Goal: Information Seeking & Learning: Learn about a topic

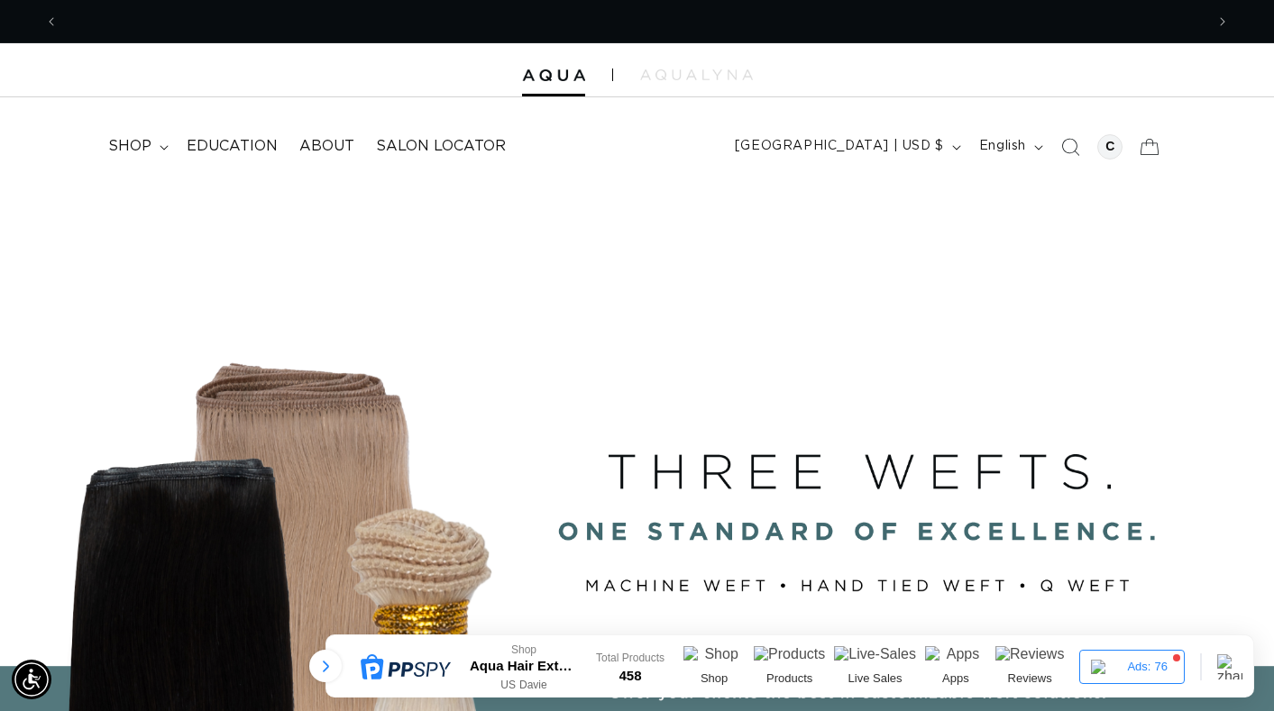
drag, startPoint x: 872, startPoint y: 6, endPoint x: 295, endPoint y: 87, distance: 582.6
click at [295, 87] on div at bounding box center [637, 70] width 1274 height 54
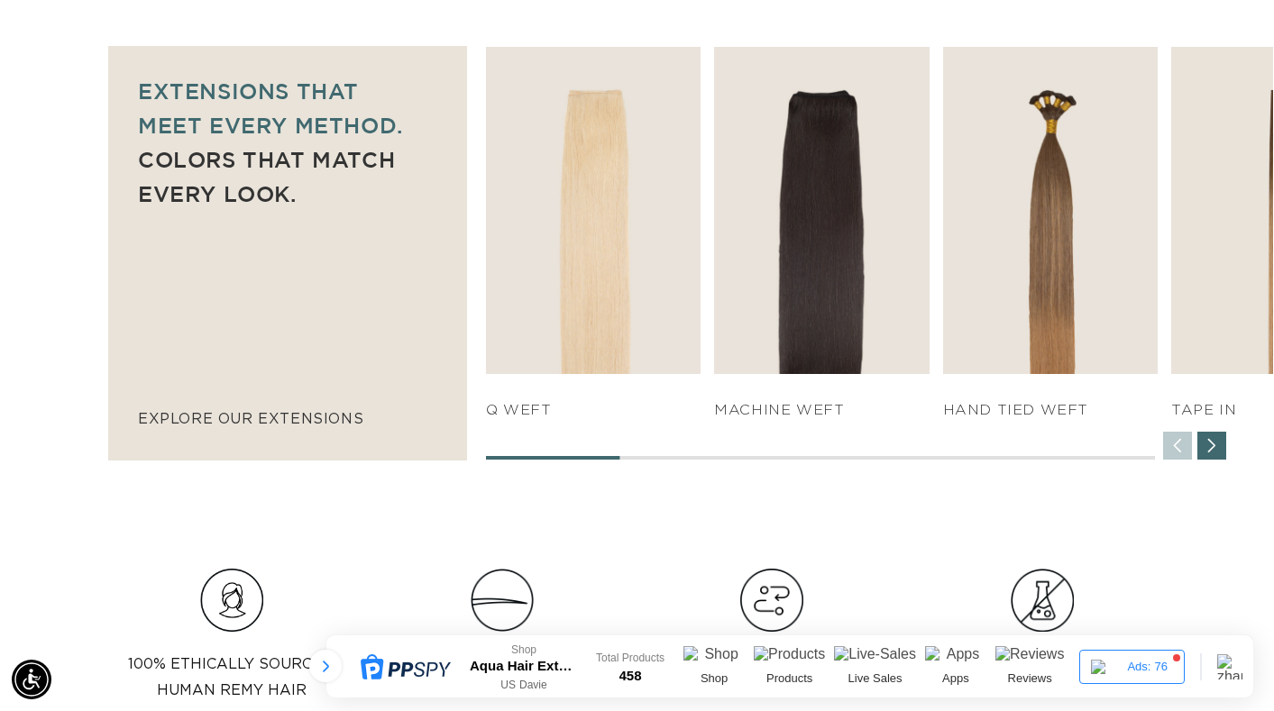
click at [1215, 455] on div "Next slide" at bounding box center [1211, 446] width 29 height 29
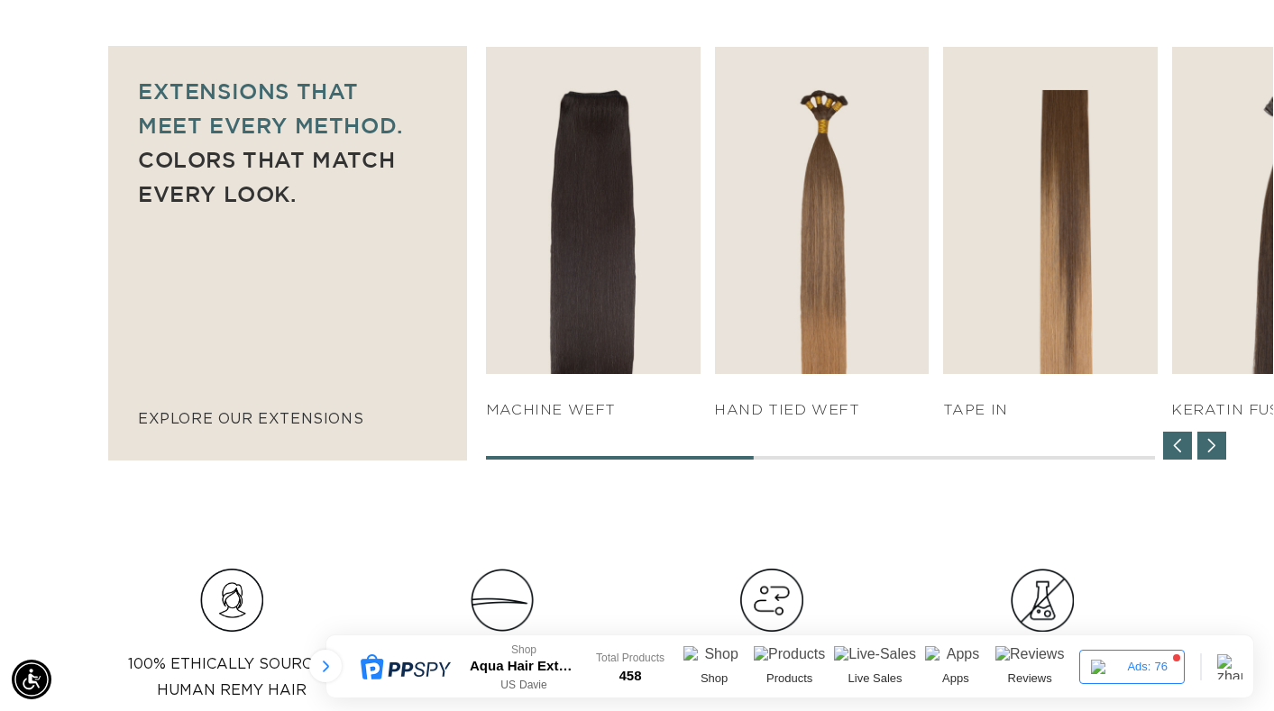
click at [1215, 455] on div "Next slide" at bounding box center [1211, 446] width 29 height 29
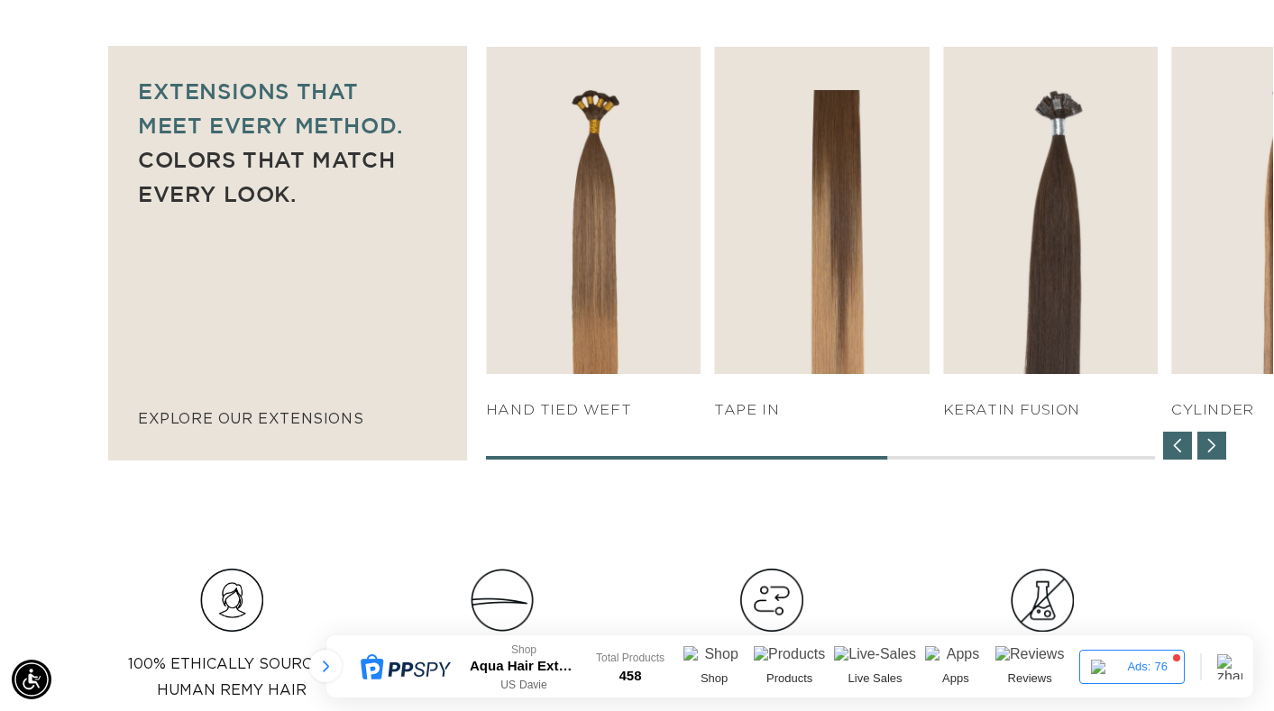
click at [1215, 455] on div "Next slide" at bounding box center [1211, 446] width 29 height 29
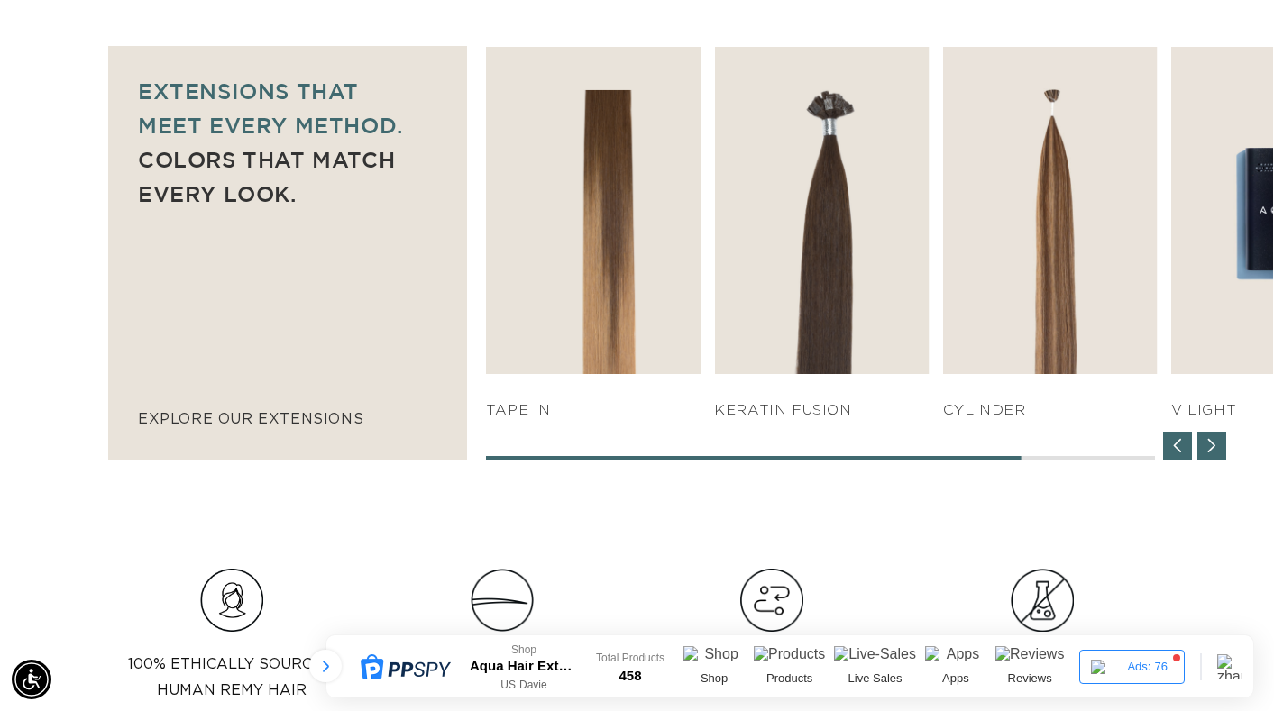
scroll to position [0, 2291]
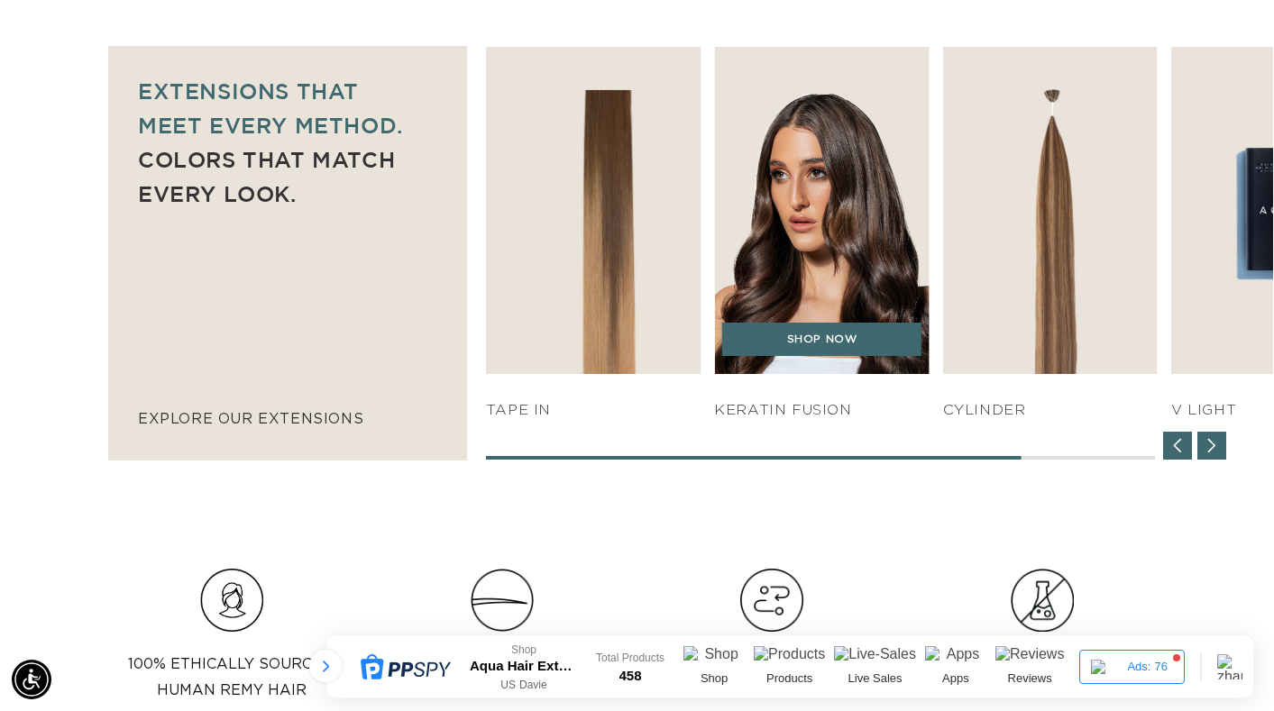
click at [871, 274] on img "5 / 7" at bounding box center [821, 211] width 225 height 344
click at [848, 339] on link "SHOP NOW" at bounding box center [821, 340] width 199 height 34
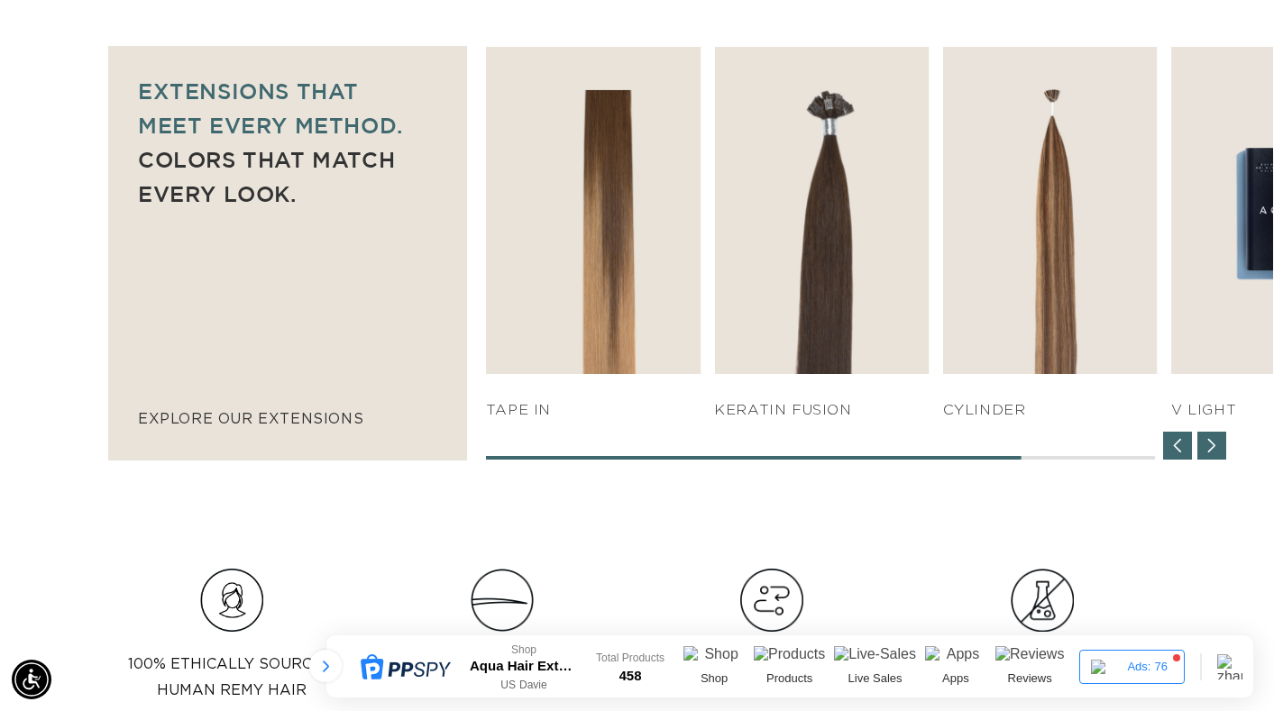
scroll to position [0, 0]
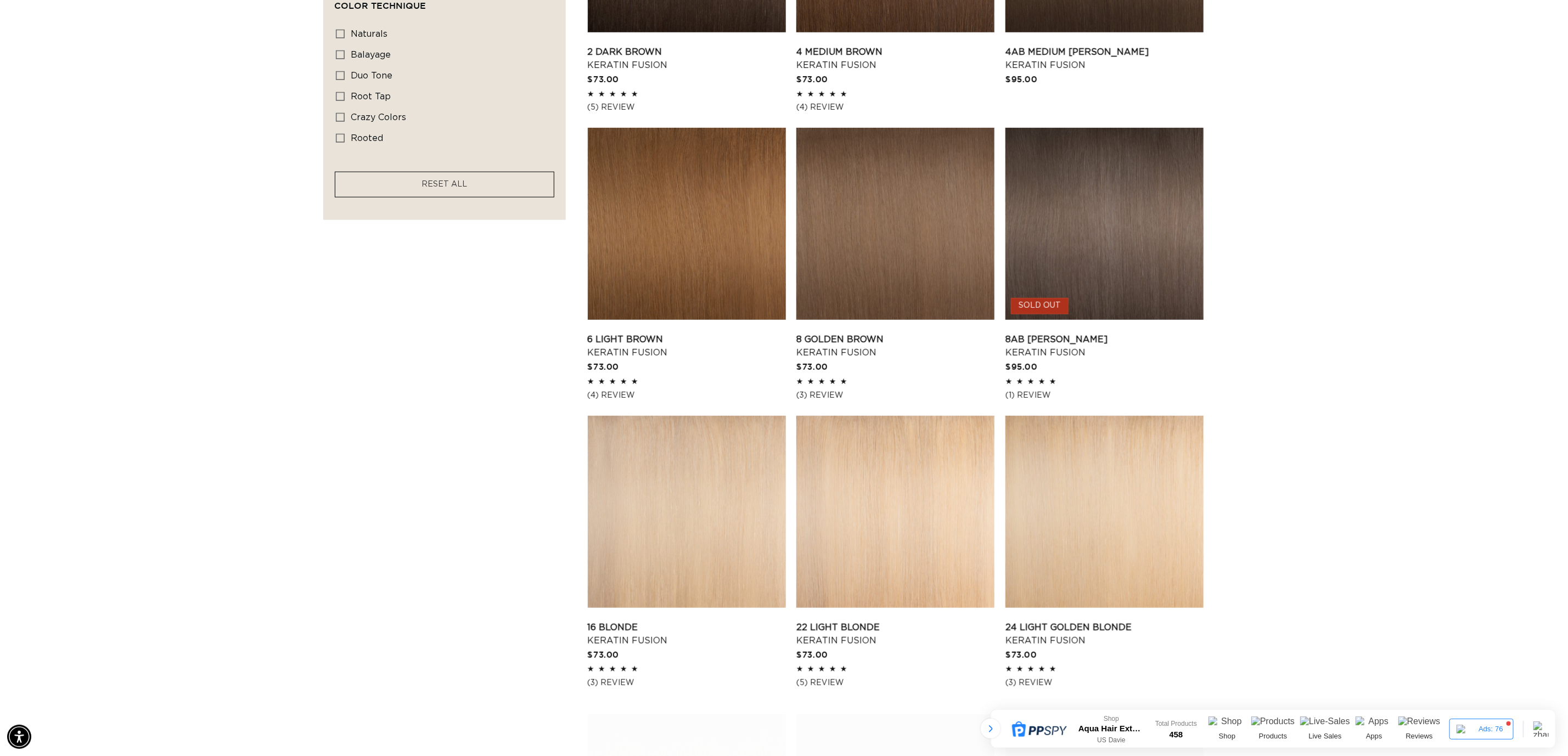
scroll to position [906, 0]
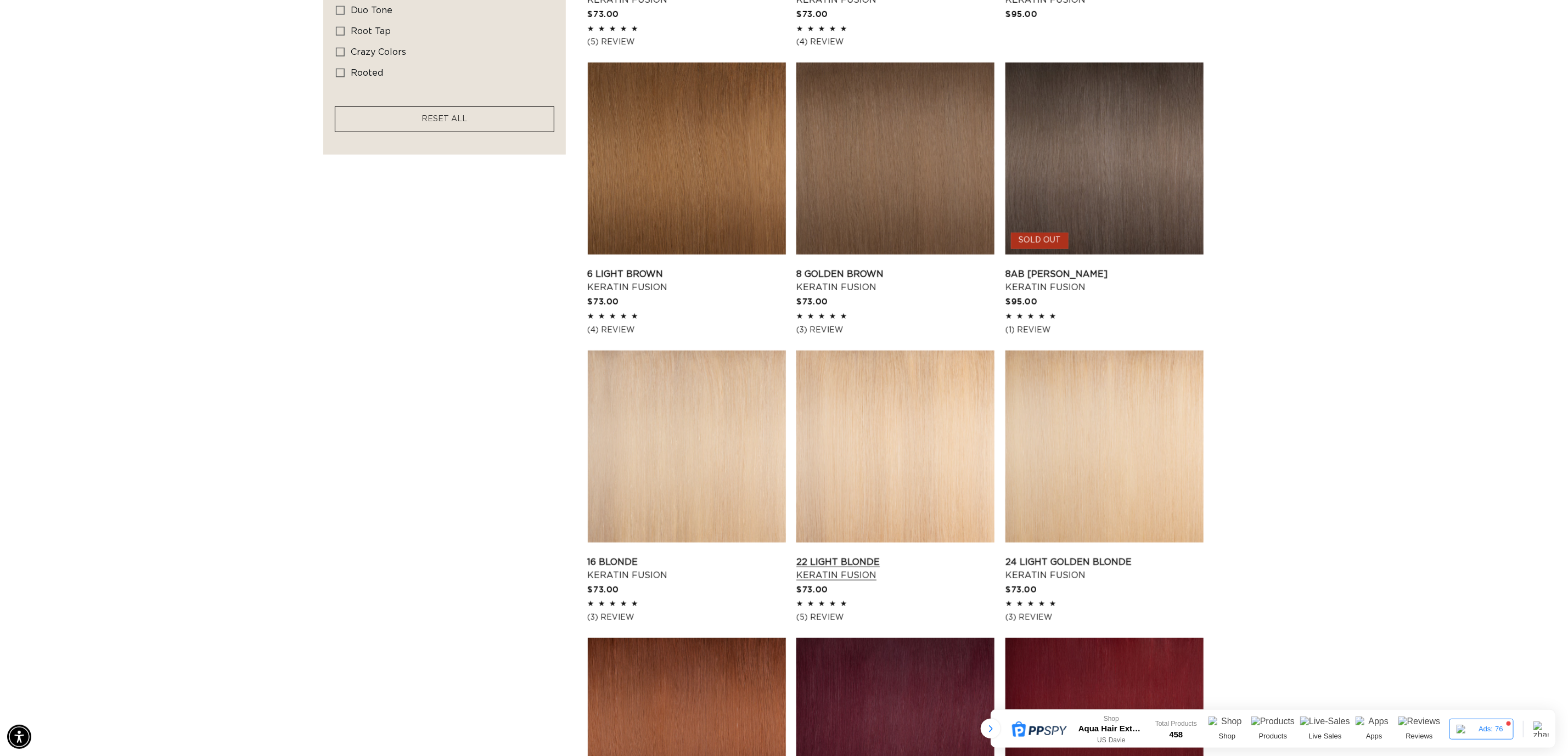
click at [775, 432] on link "22 Light Blonde Keratin Fusion" at bounding box center [895, 569] width 198 height 26
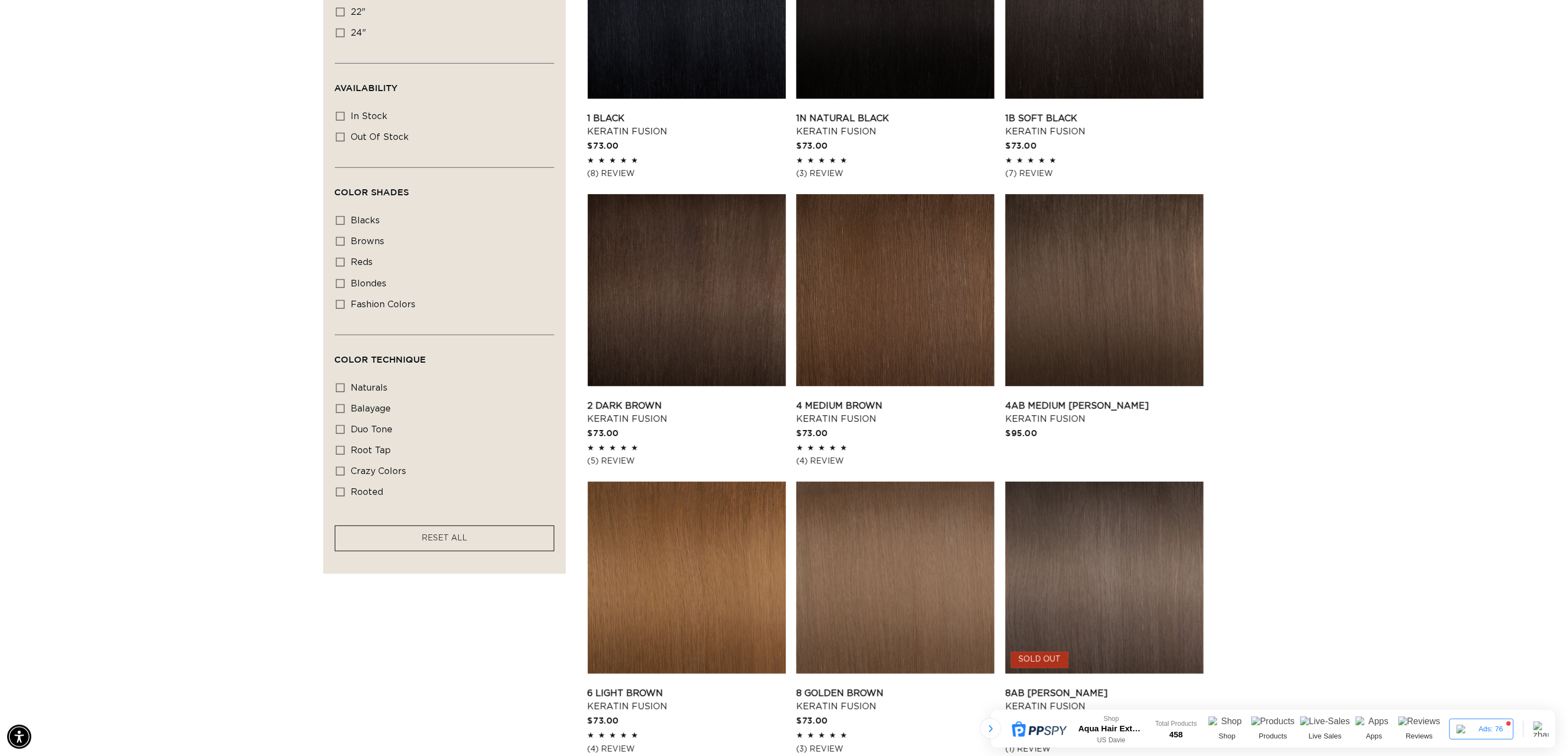
scroll to position [411, 0]
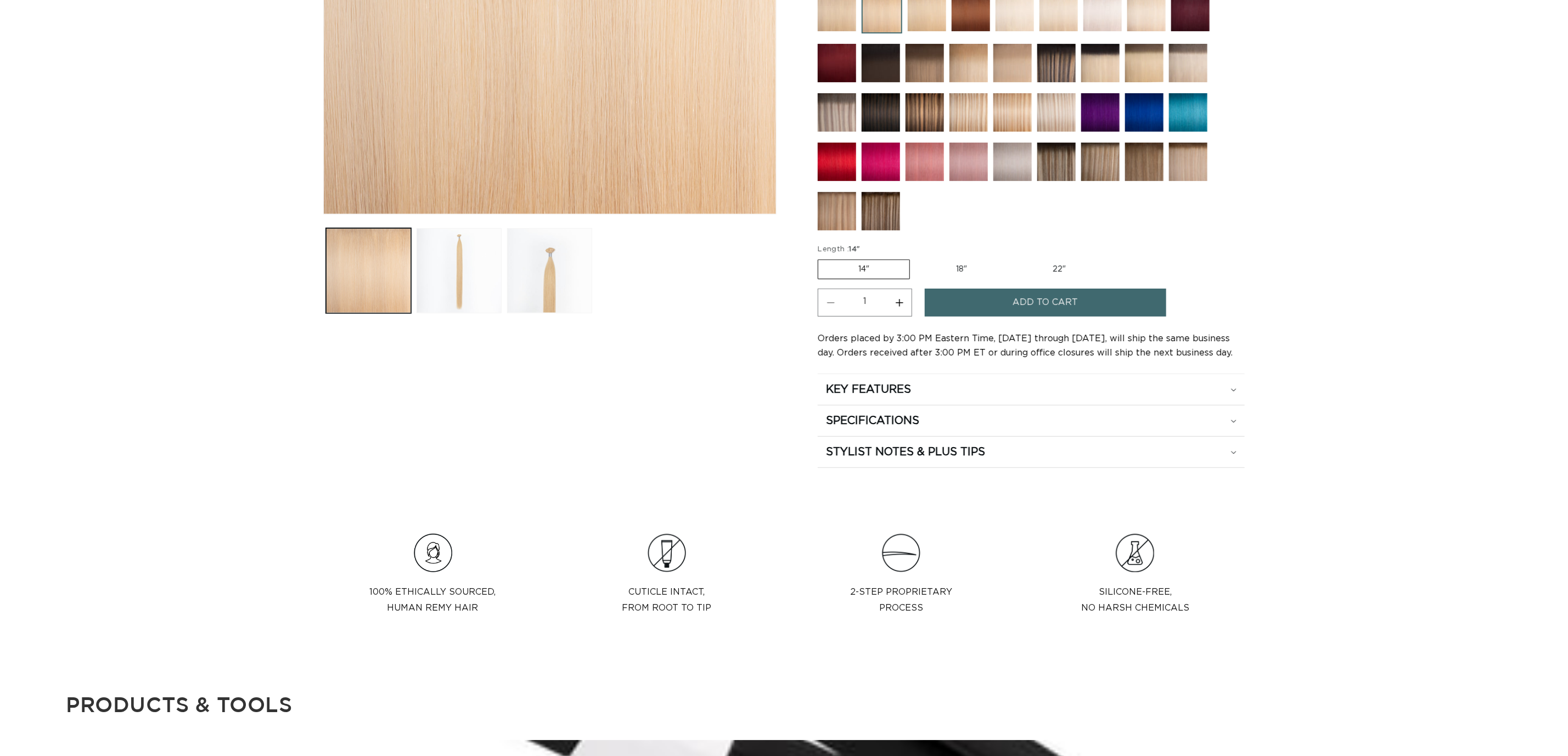
scroll to position [411, 0]
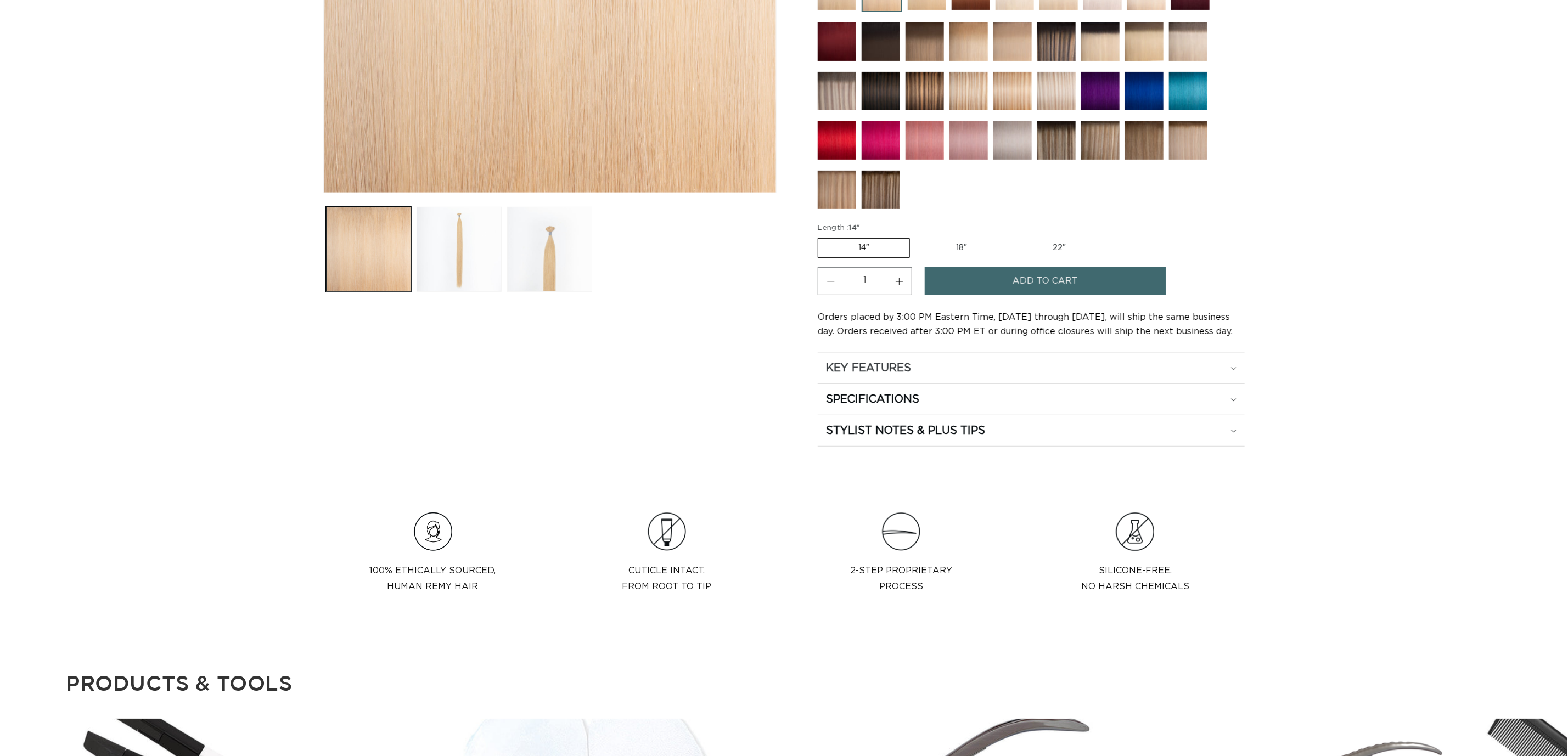
click at [911, 365] on h2 "KEY FEATURES" at bounding box center [869, 368] width 85 height 14
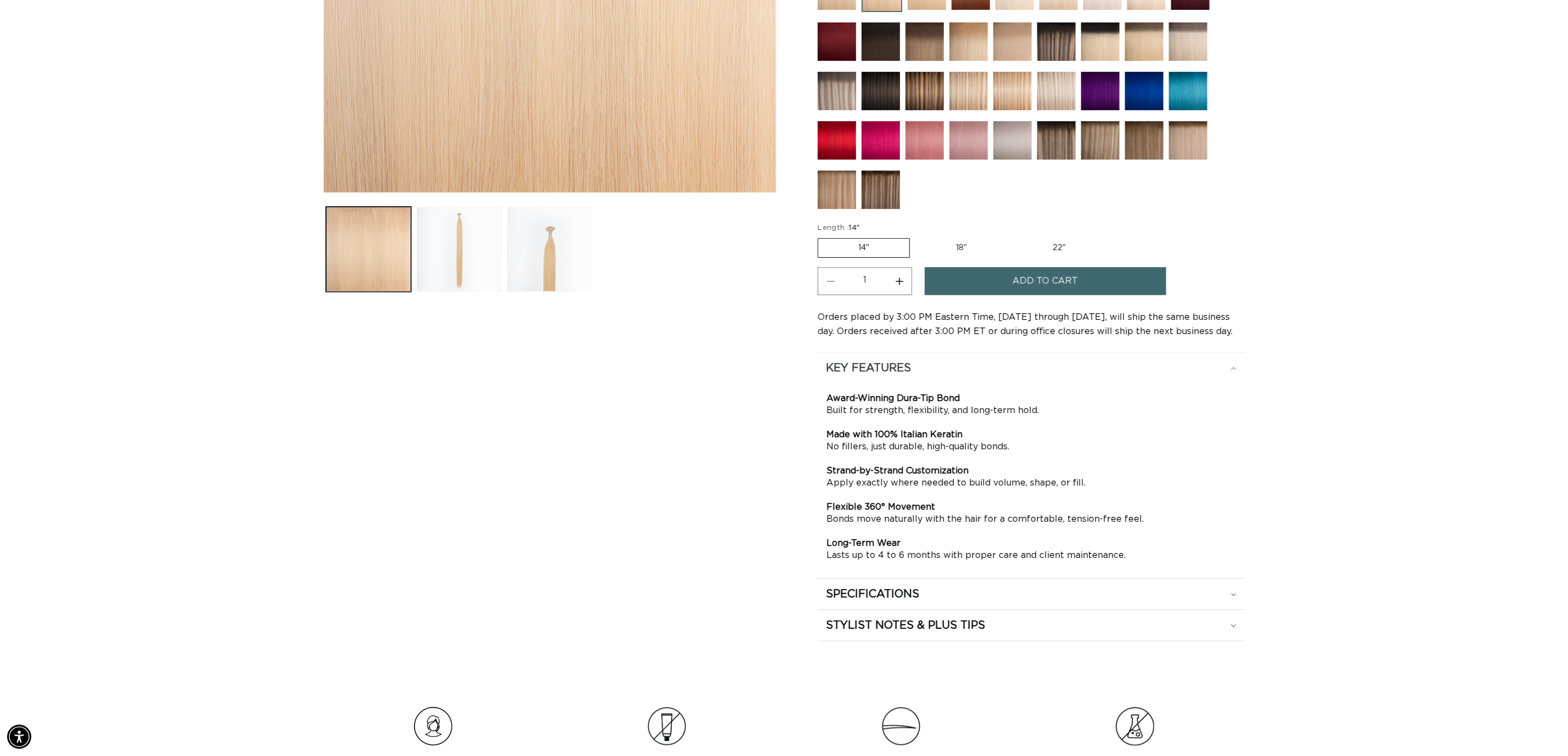
scroll to position [0, 975]
click at [911, 365] on h2 "KEY FEATURES" at bounding box center [869, 368] width 85 height 14
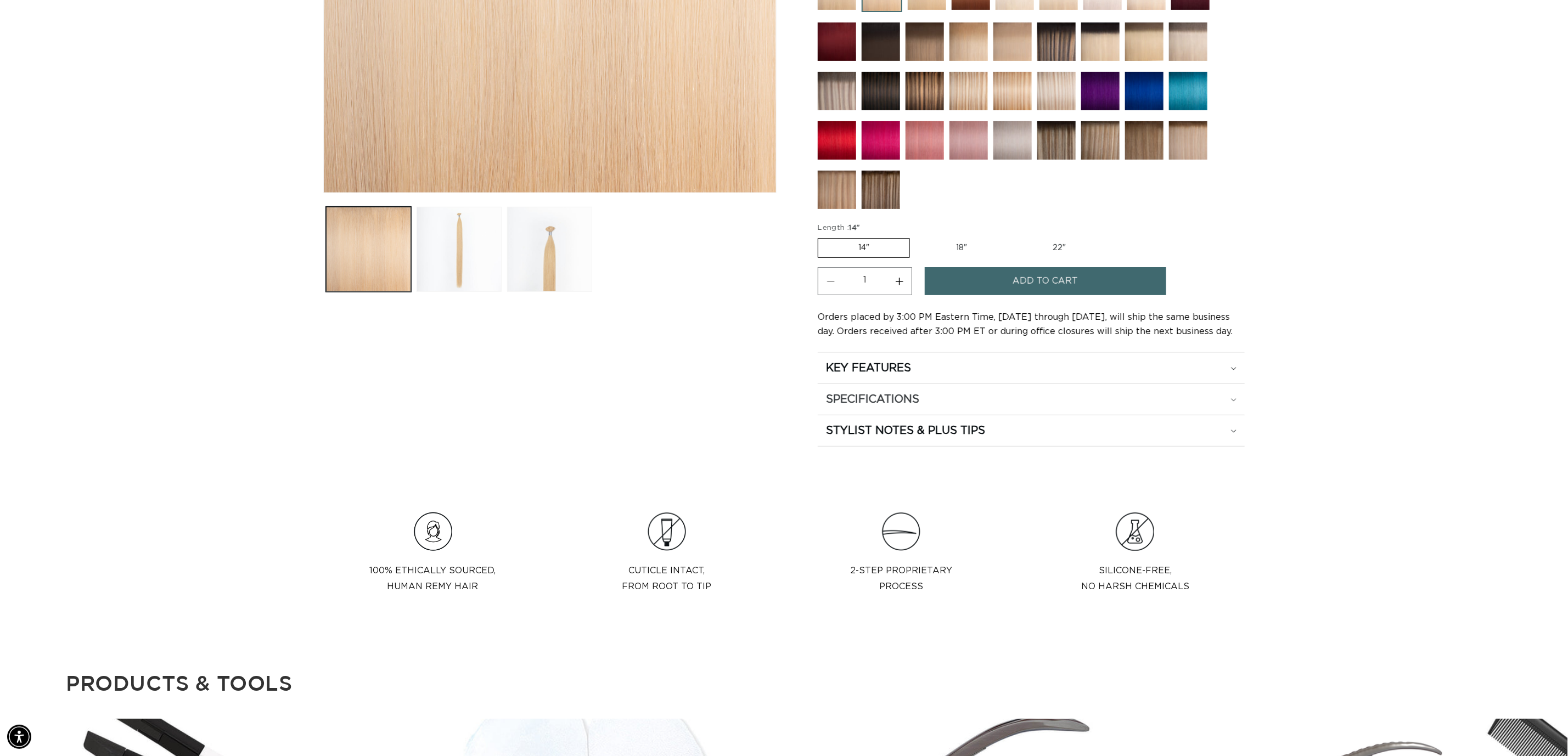
click at [879, 405] on h2 "SPECIFICATIONS" at bounding box center [872, 399] width 93 height 14
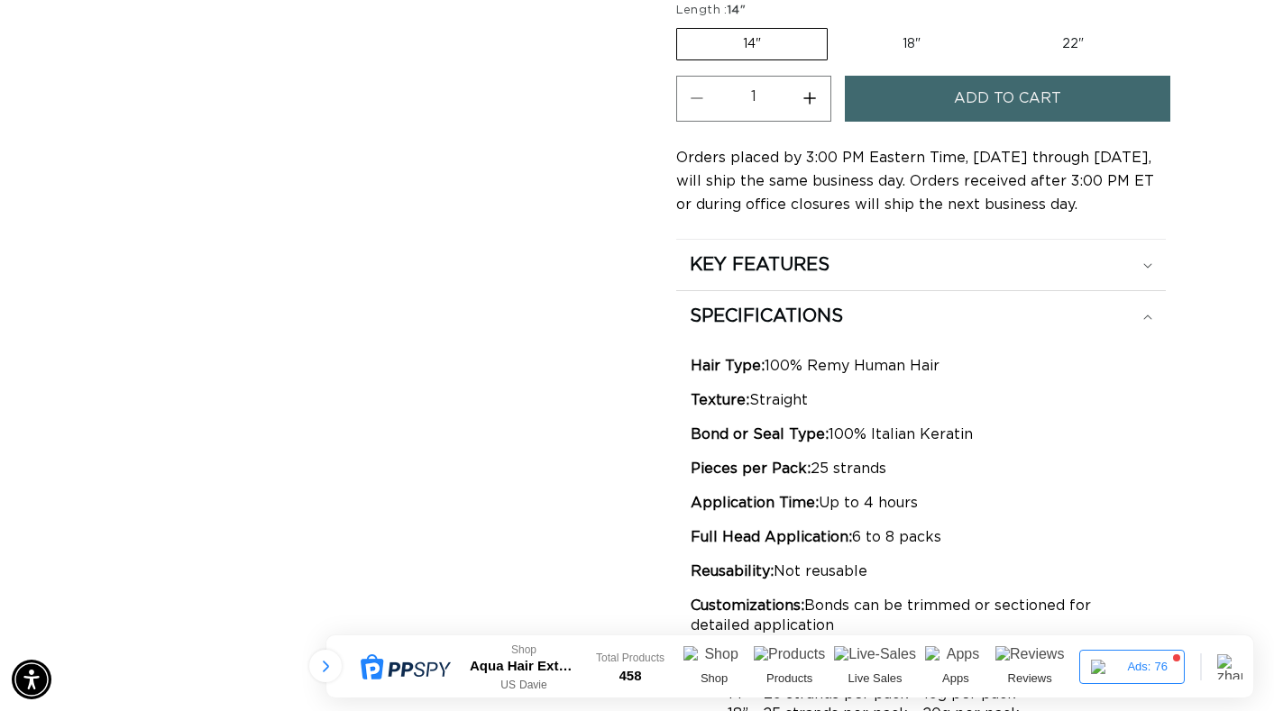
scroll to position [0, 2291]
drag, startPoint x: 688, startPoint y: 400, endPoint x: 845, endPoint y: 395, distance: 157.0
click at [845, 395] on div "Hair Type: 100% Remy Human Hair Texture: Straight Bond or Seal Type: 100% Itali…" at bounding box center [921, 674] width 490 height 664
copy p "Texture: Straight"
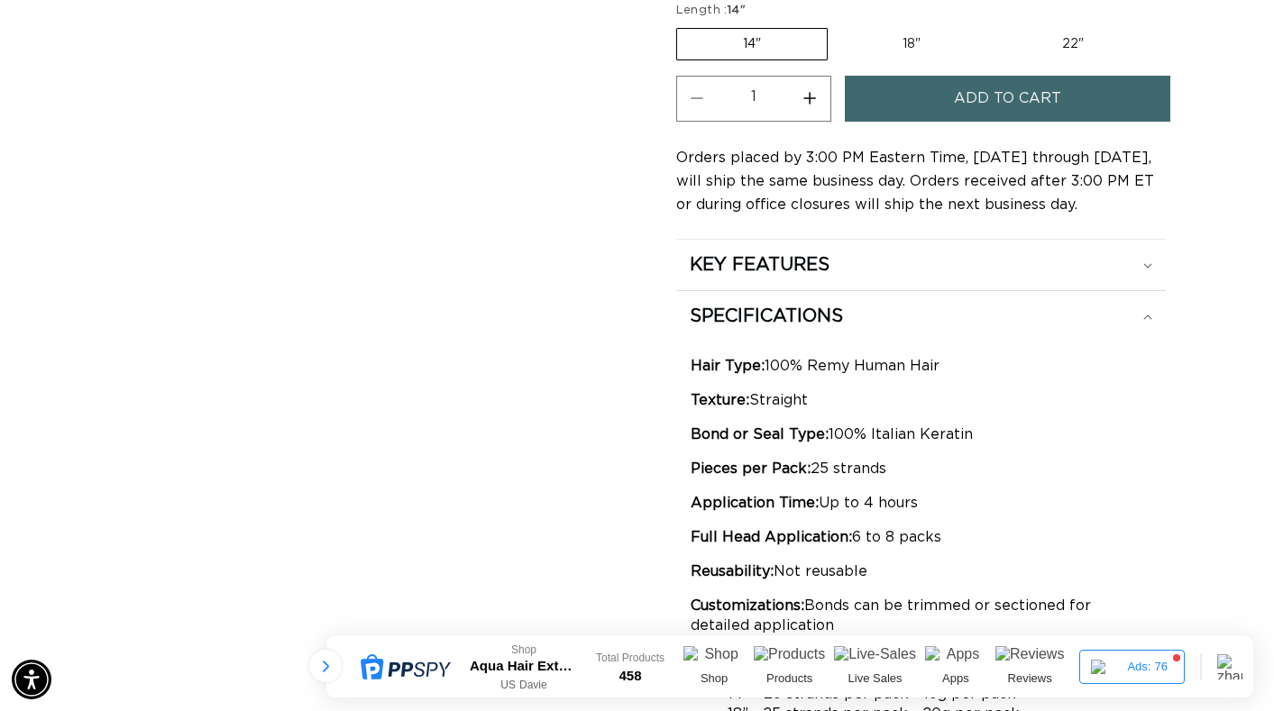
click at [701, 427] on strong "Bond or Seal Type:" at bounding box center [760, 434] width 138 height 14
drag, startPoint x: 674, startPoint y: 427, endPoint x: 987, endPoint y: 426, distance: 313.8
click at [987, 426] on div "Skip to product information Open media 1 in modal Open media 2 in modal Open me…" at bounding box center [637, 52] width 1058 height 2040
copy p "Bond or Seal Type: 100% Italian Keratin"
drag, startPoint x: 680, startPoint y: 463, endPoint x: 891, endPoint y: 463, distance: 211.0
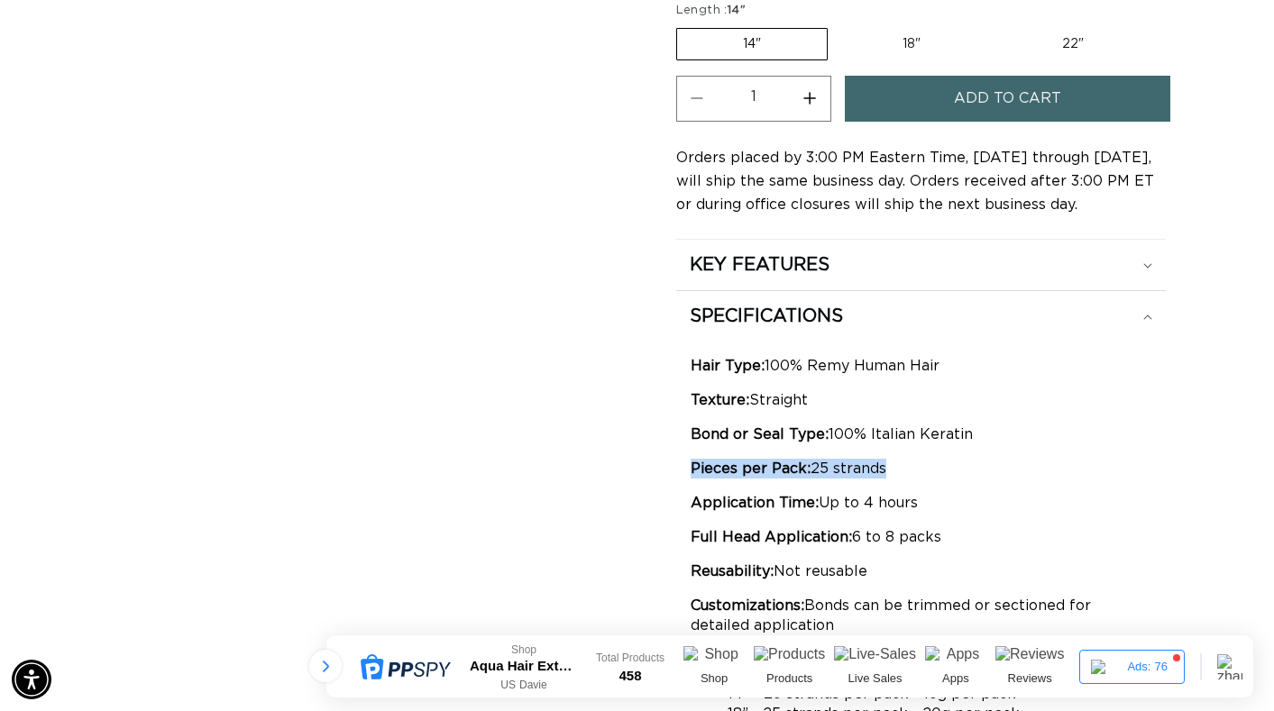
click at [891, 463] on div "Hair Type: 100% Remy Human Hair Texture: Straight Bond or Seal Type: 100% Itali…" at bounding box center [921, 674] width 490 height 664
copy p "Pieces per Pack: 25 strands"
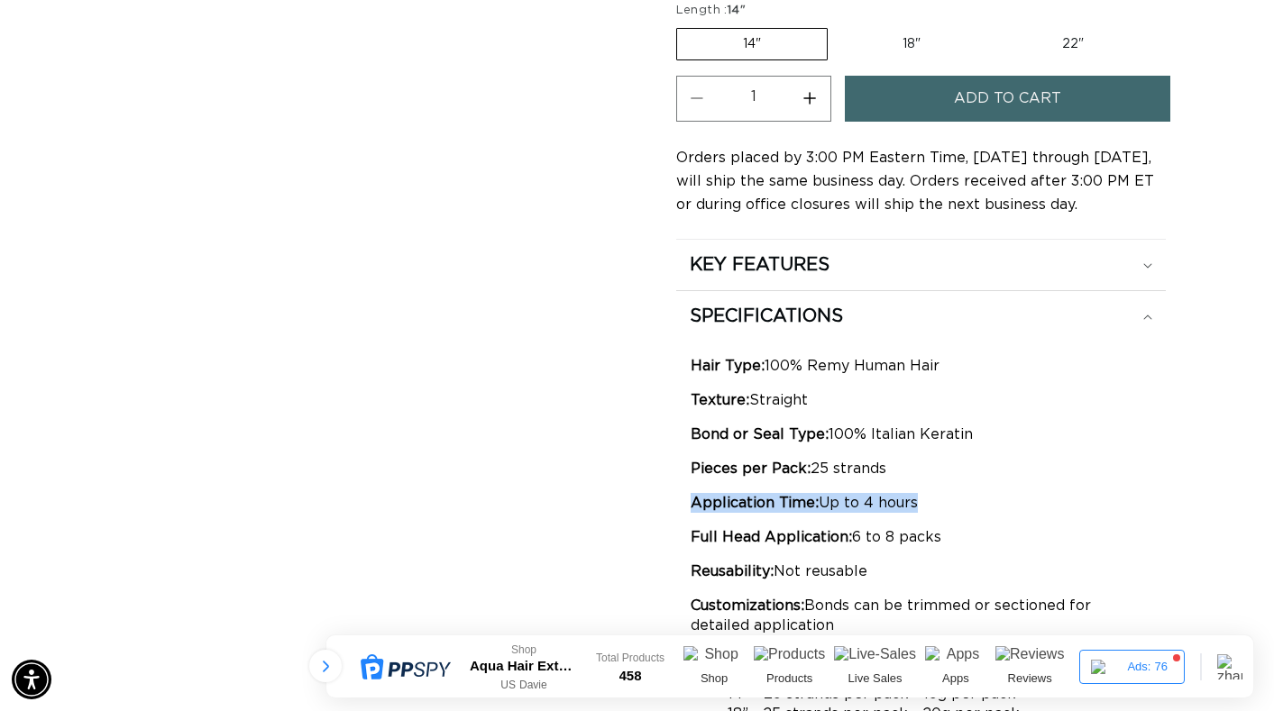
drag, startPoint x: 685, startPoint y: 495, endPoint x: 925, endPoint y: 500, distance: 239.9
click at [925, 500] on div "Hair Type: 100% Remy Human Hair Texture: Straight Bond or Seal Type: 100% Itali…" at bounding box center [921, 674] width 490 height 664
copy p "Application Time: Up to 4 hours"
drag, startPoint x: 677, startPoint y: 531, endPoint x: 969, endPoint y: 531, distance: 292.1
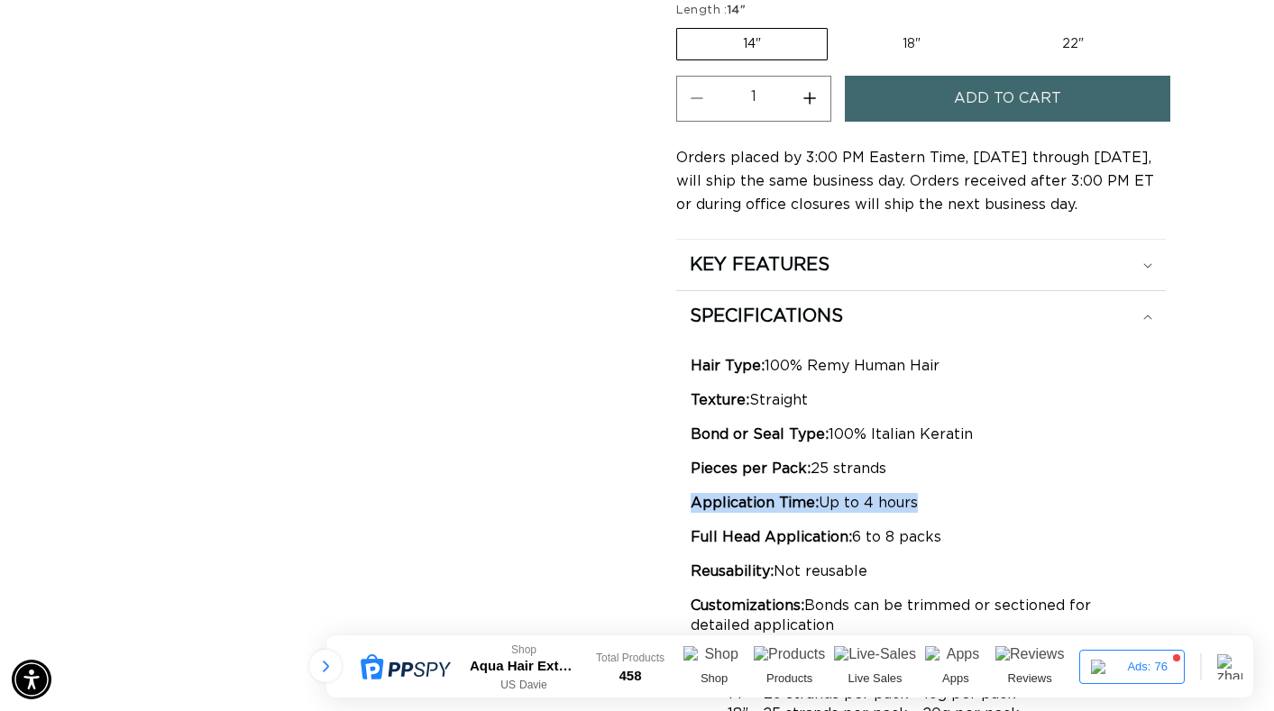
click at [969, 531] on div "Hair Type: 100% Remy Human Hair Texture: Straight Bond or Seal Type: 100% Itali…" at bounding box center [921, 674] width 490 height 664
copy p "Full Head Application: 6 to 8 packs"
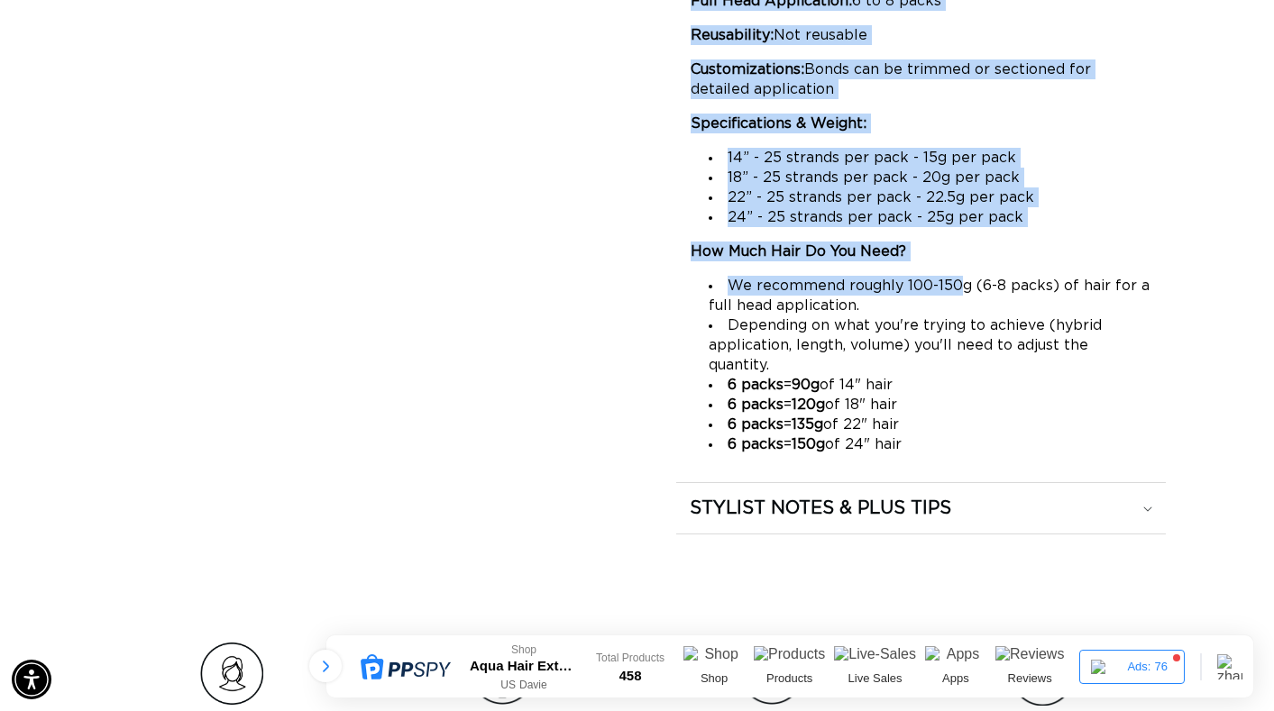
scroll to position [1758, 0]
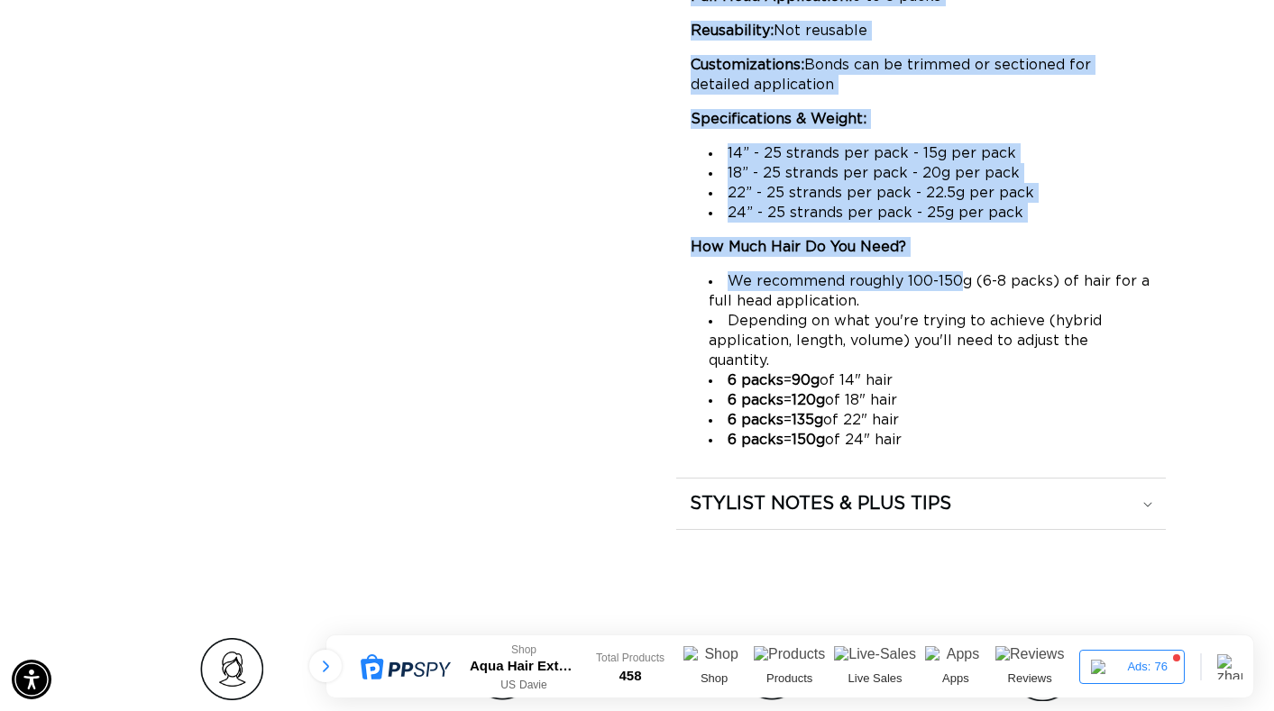
drag, startPoint x: 692, startPoint y: 227, endPoint x: 956, endPoint y: 411, distance: 321.2
click at [956, 411] on div "Hair Type: 100% Remy Human Hair Texture: Straight Bond or Seal Type: 100% Itali…" at bounding box center [921, 132] width 461 height 635
copy div "Hair Type: 100% Remy Human Hair Texture: Straight Bond or Seal Type: 100% Itali…"
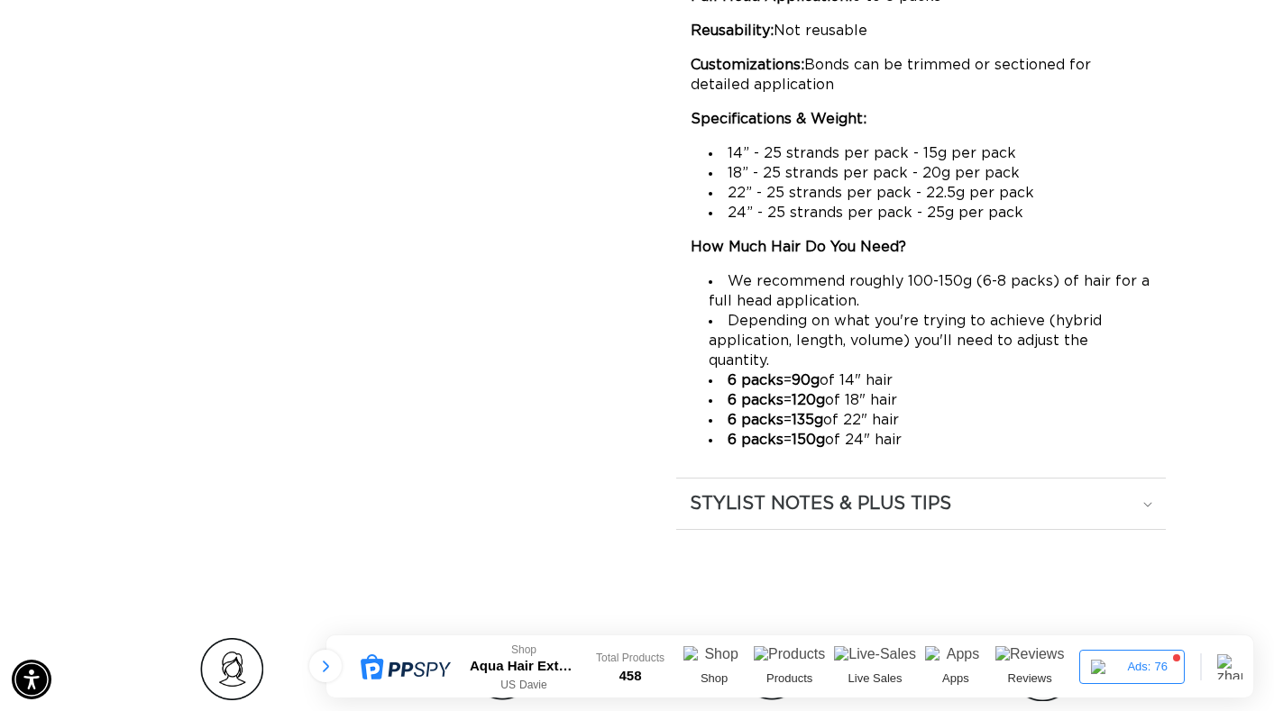
click at [833, 492] on h2 "STYLIST NOTES & PLUS TIPS" at bounding box center [820, 503] width 261 height 23
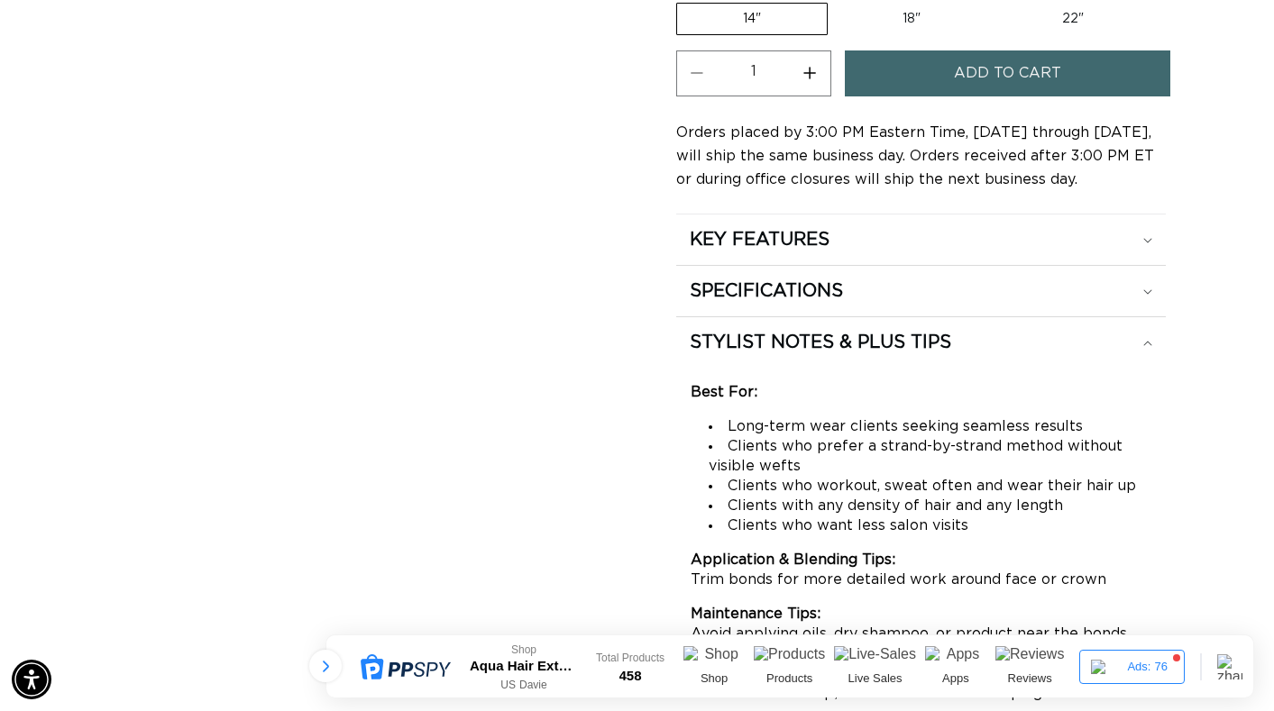
scroll to position [1352, 0]
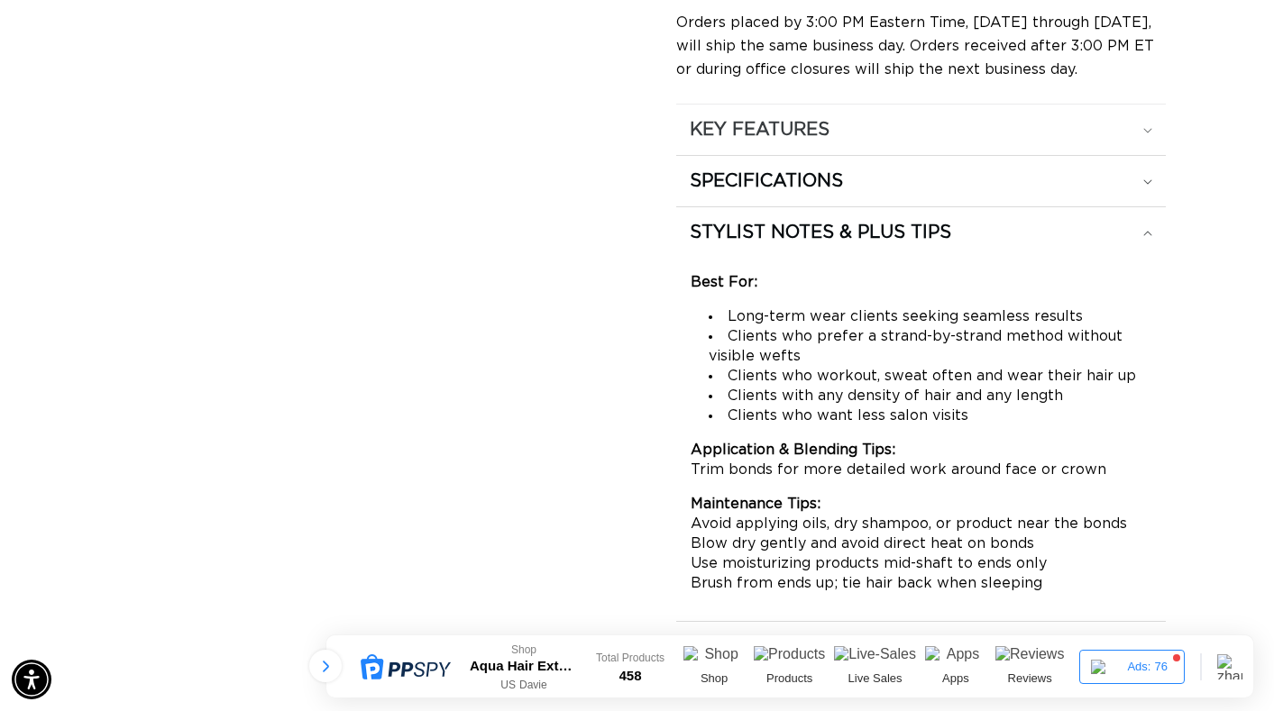
click at [783, 130] on h2 "KEY FEATURES" at bounding box center [760, 129] width 140 height 23
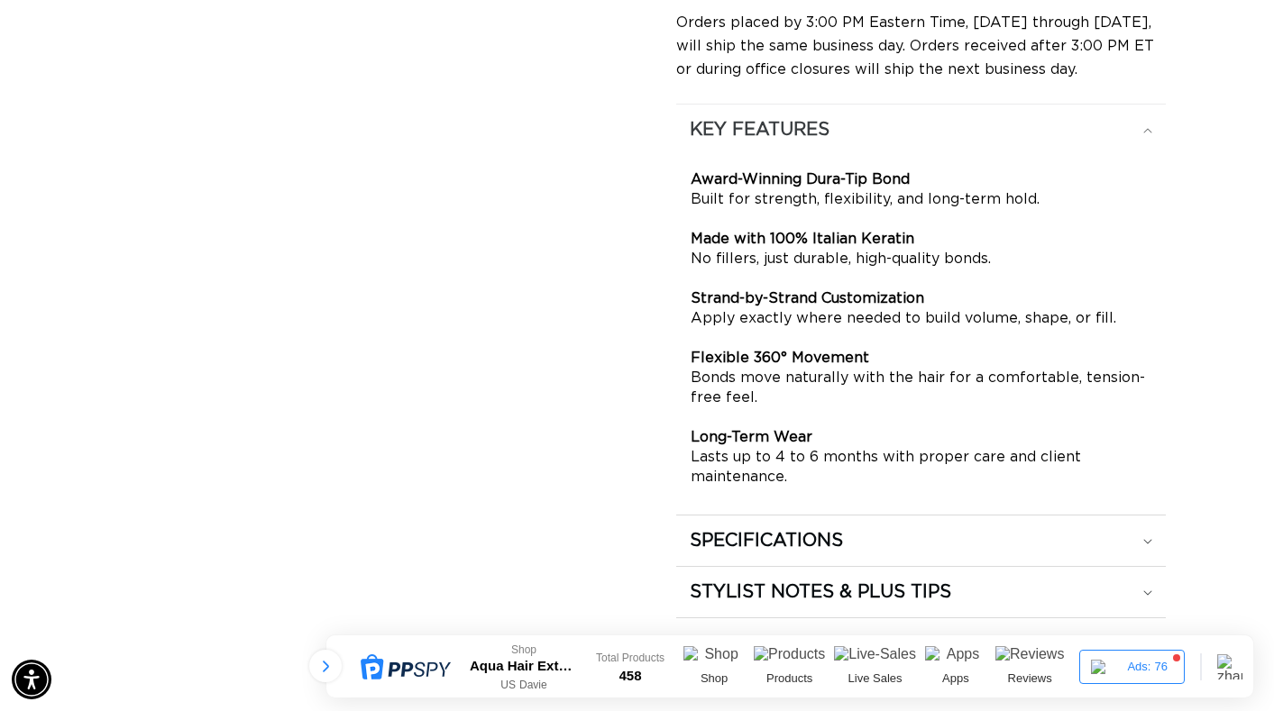
scroll to position [0, 0]
click at [783, 130] on h2 "KEY FEATURES" at bounding box center [760, 129] width 140 height 23
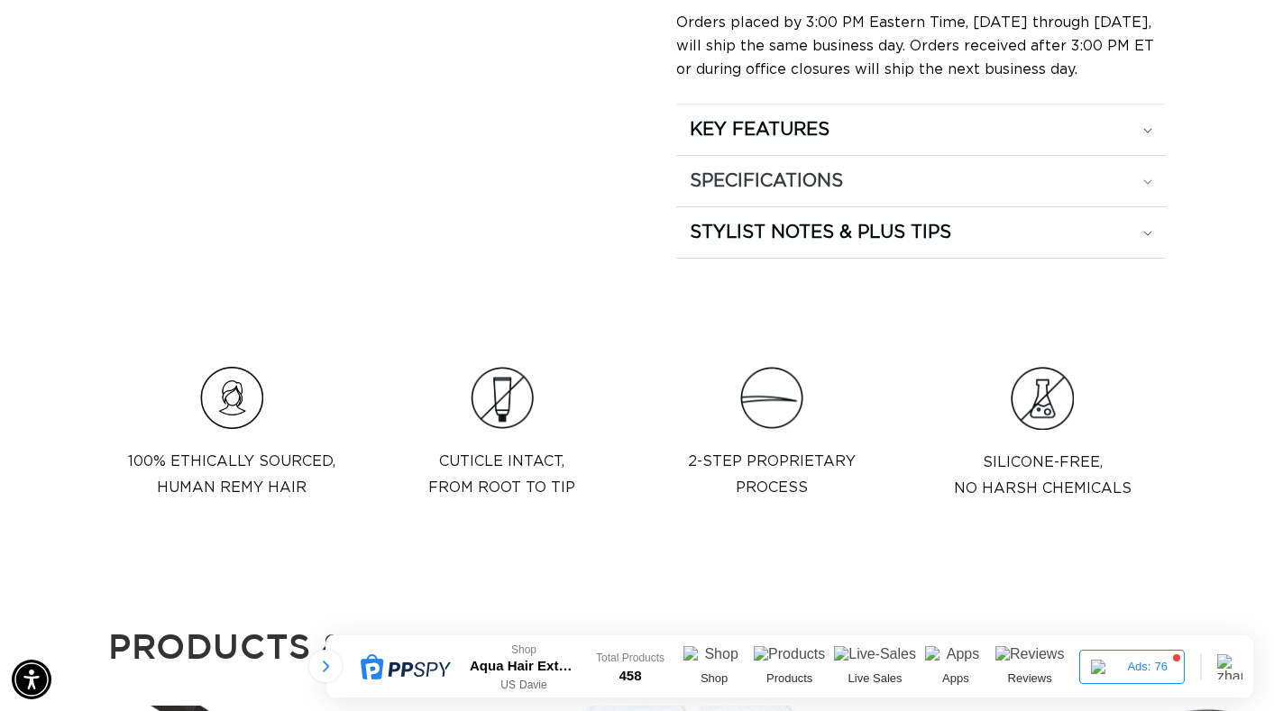
click at [749, 170] on h2 "SPECIFICATIONS" at bounding box center [766, 181] width 153 height 23
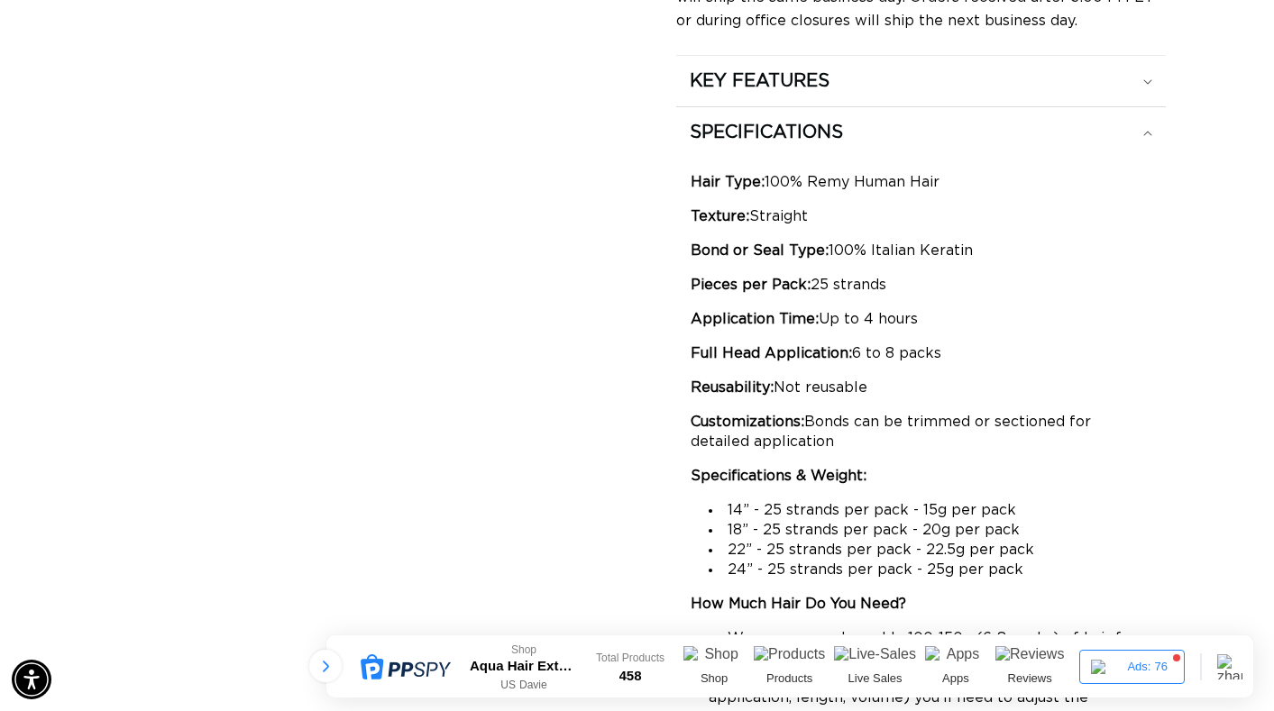
scroll to position [1352, 0]
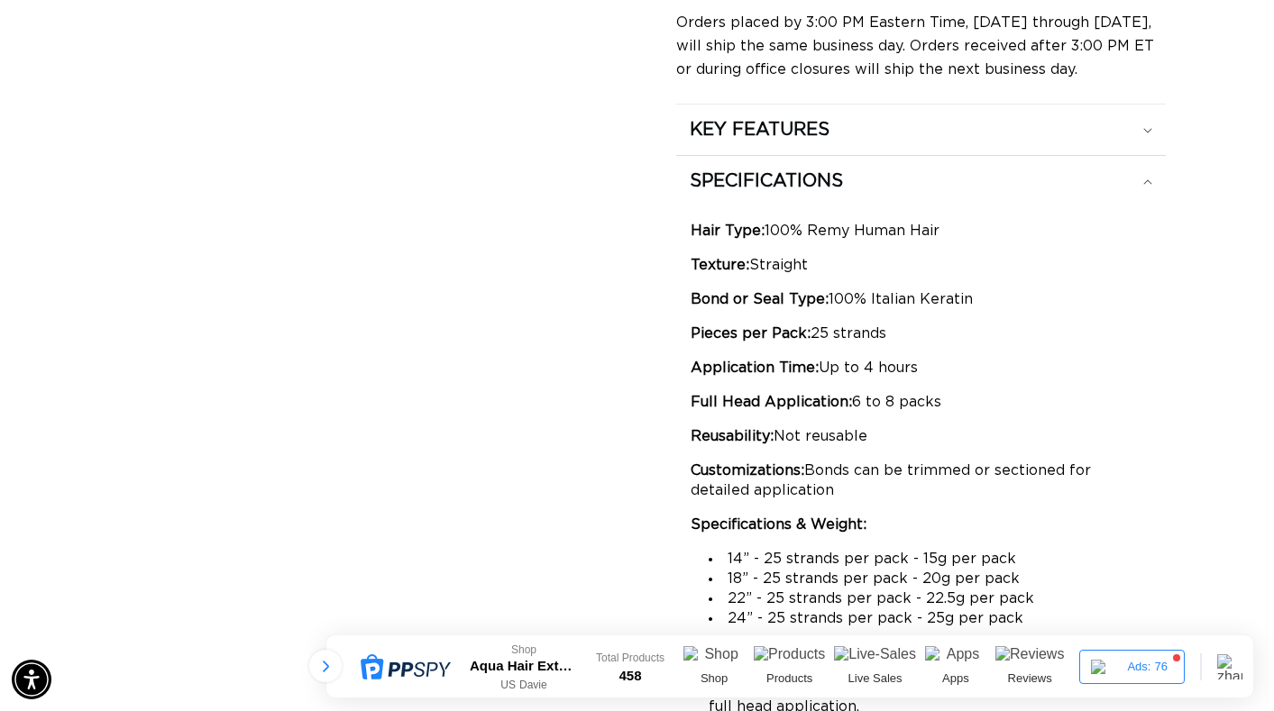
drag, startPoint x: 915, startPoint y: 414, endPoint x: 680, endPoint y: 206, distance: 313.7
click at [680, 206] on div "Hair Type: 100% Remy Human Hair Texture: Straight Bond or Seal Type: 100% Itali…" at bounding box center [921, 538] width 490 height 664
copy div "Hair Type: 100% Remy Human Hair Texture: Straight Bond or Seal Type: 100% Itali…"
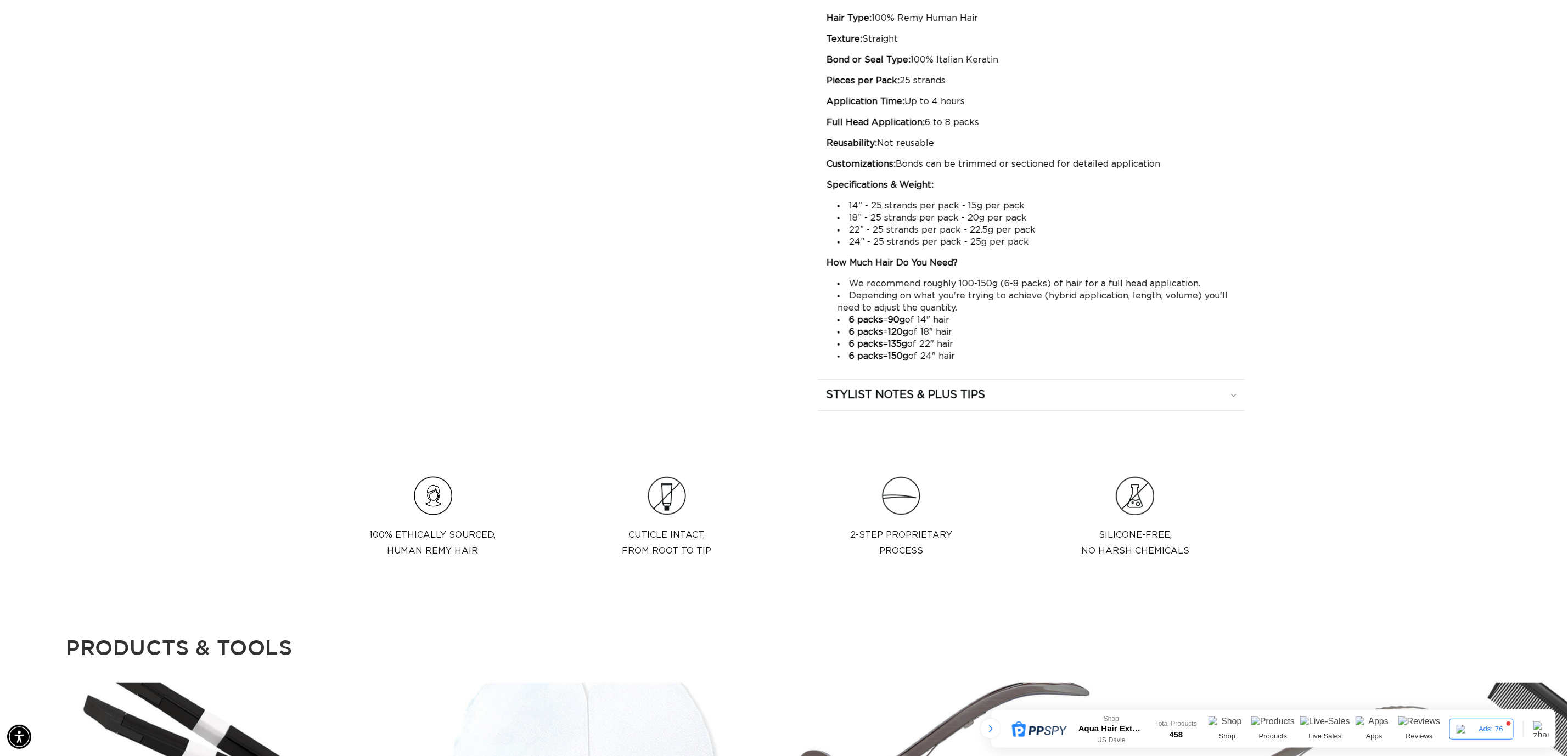
scroll to position [0, 975]
click at [1011, 355] on li "6 packs = 150g of 24" hair" at bounding box center [1037, 356] width 399 height 12
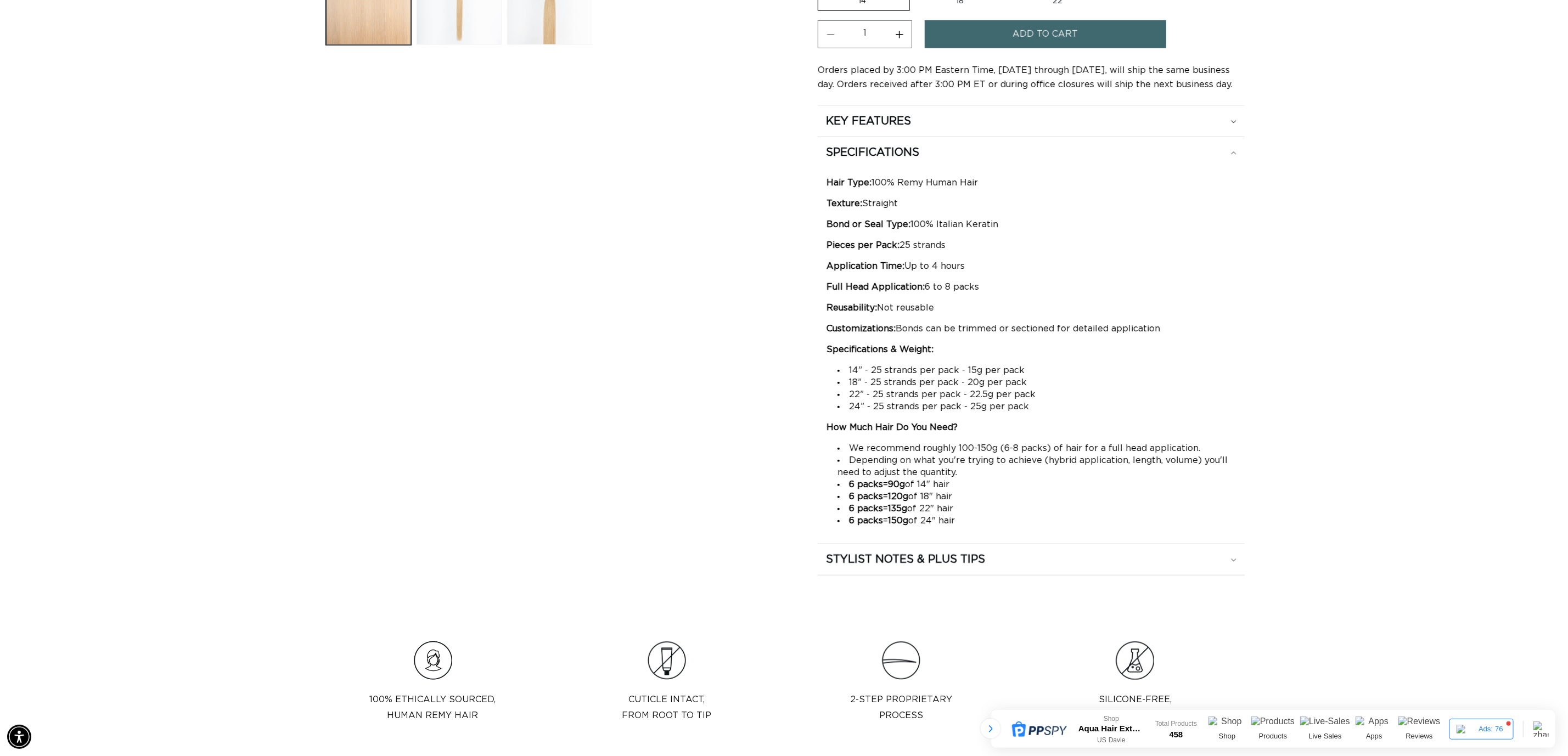
drag, startPoint x: 849, startPoint y: 444, endPoint x: 977, endPoint y: 516, distance: 146.9
click at [977, 516] on ul "We recommend roughly 100-150g (6-8 packs) of hair for a full head application. …" at bounding box center [1031, 485] width 410 height 85
copy ul "We recommend roughly 100-150g (6-8 packs) of hair for a full head application. …"
click at [1286, 476] on div "Home 22 Light Blonde - Keratin Fusion Skip to product information Open media 1 …" at bounding box center [784, 18] width 1054 height 1115
click at [970, 161] on summary "SPECIFICATIONS" at bounding box center [1031, 152] width 427 height 30
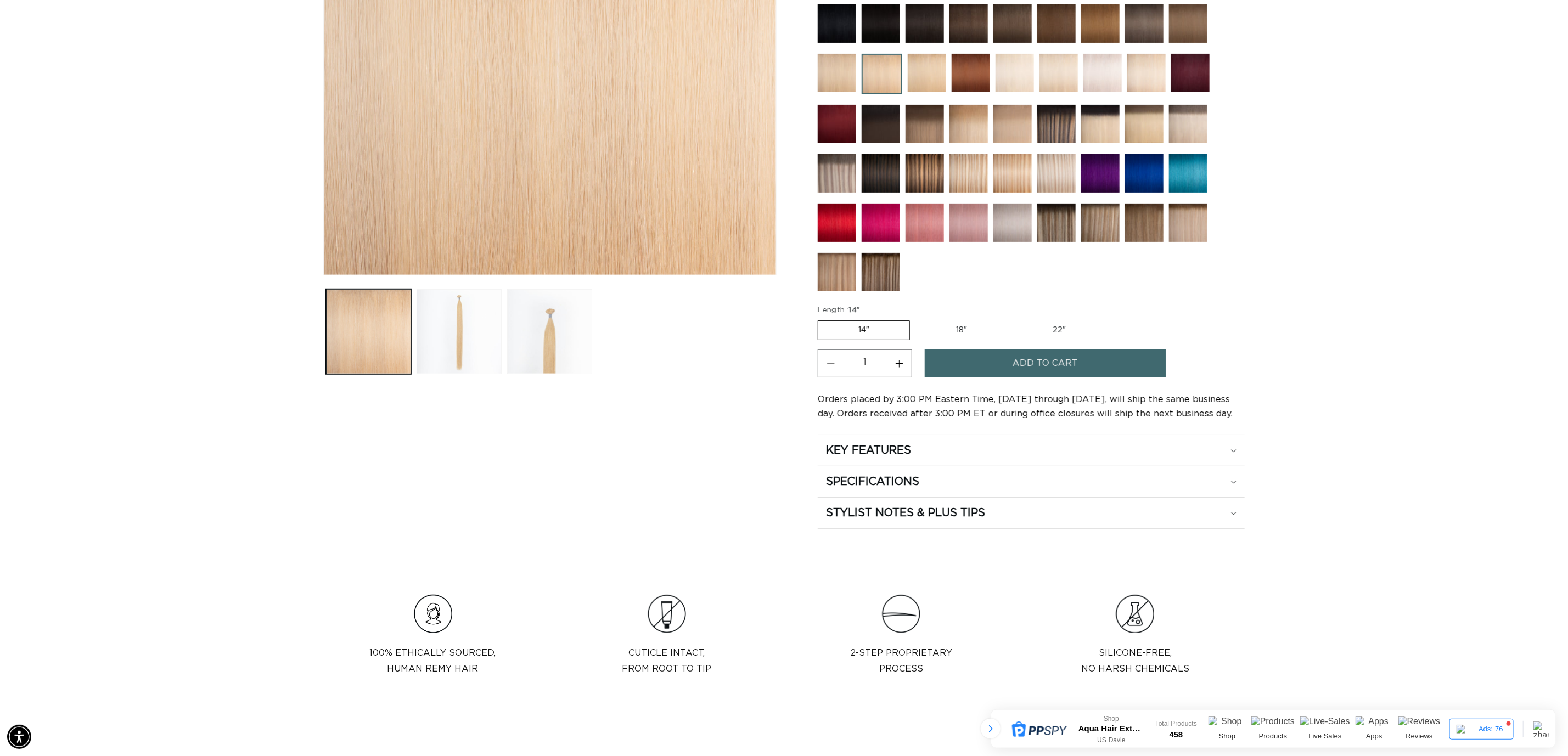
click at [684, 473] on div "Skip to product information Open media 1 in modal Open media 2 in modal Open me…" at bounding box center [550, 175] width 453 height 707
